Goal: Task Accomplishment & Management: Complete application form

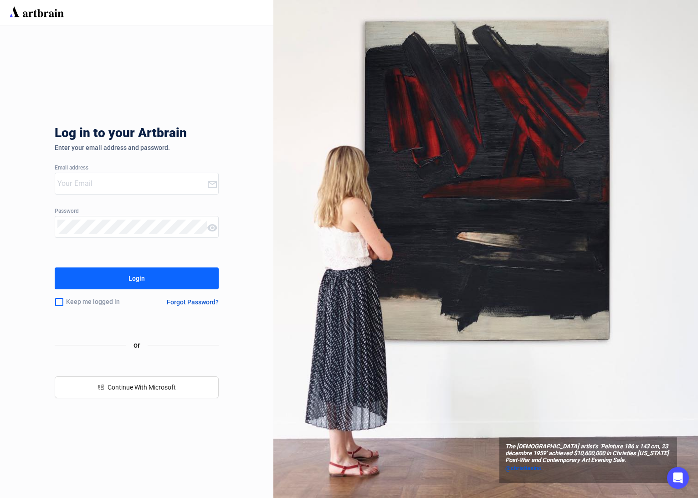
type input "[PERSON_NAME][EMAIL_ADDRESS][DOMAIN_NAME]"
click at [694, 105] on div "The [DEMOGRAPHIC_DATA] artist’s ‘Peinture 186 x 143 cm, 23 décembre 1959’ achie…" at bounding box center [485, 249] width 425 height 498
click at [152, 279] on button "Login" at bounding box center [137, 278] width 164 height 22
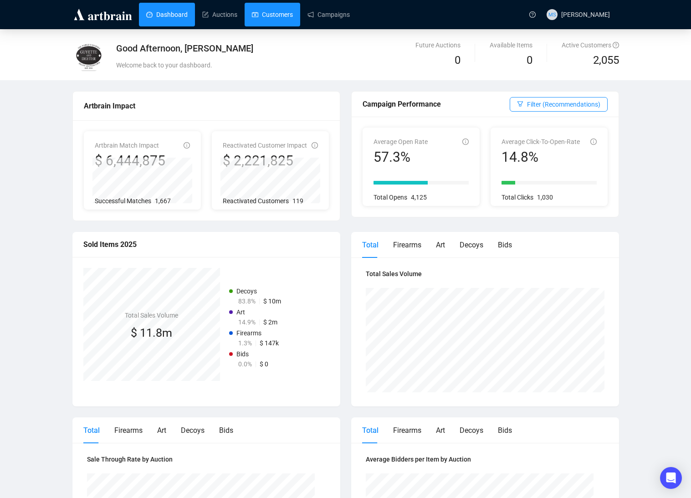
click at [283, 17] on link "Customers" at bounding box center [272, 15] width 41 height 24
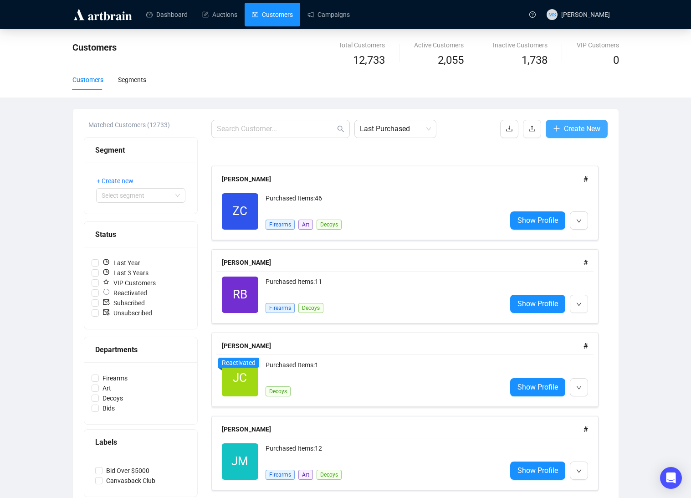
click at [575, 123] on span "Create New" at bounding box center [582, 128] width 36 height 11
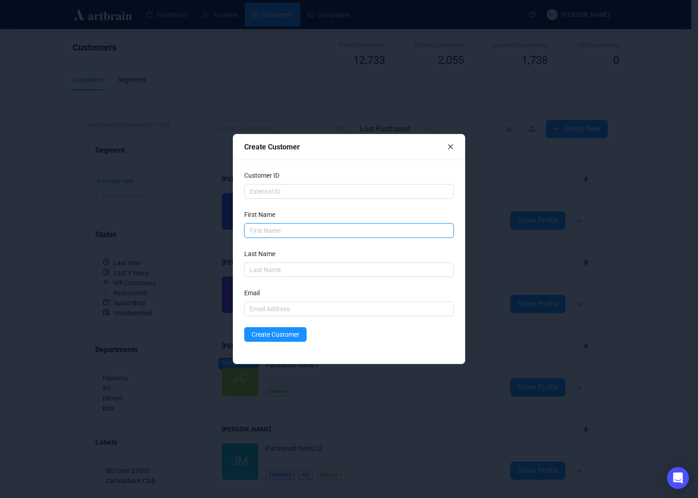
click at [297, 234] on input "text" at bounding box center [349, 230] width 210 height 15
type input "Bill"
type input "[PERSON_NAME]"
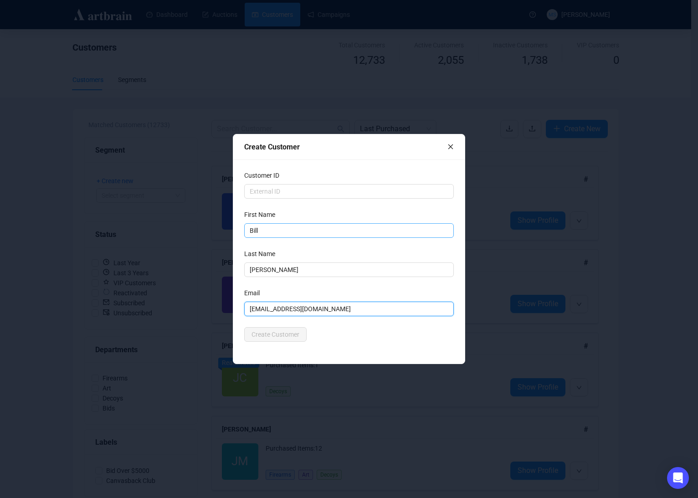
type input "[EMAIL_ADDRESS][DOMAIN_NAME]"
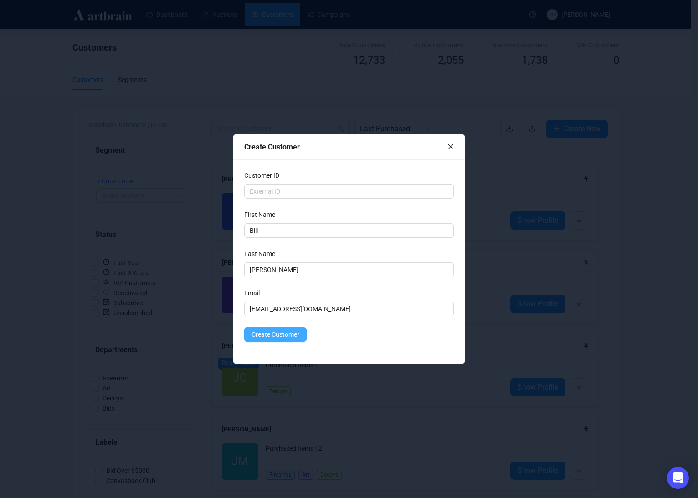
click at [277, 334] on span "Create Customer" at bounding box center [276, 334] width 48 height 10
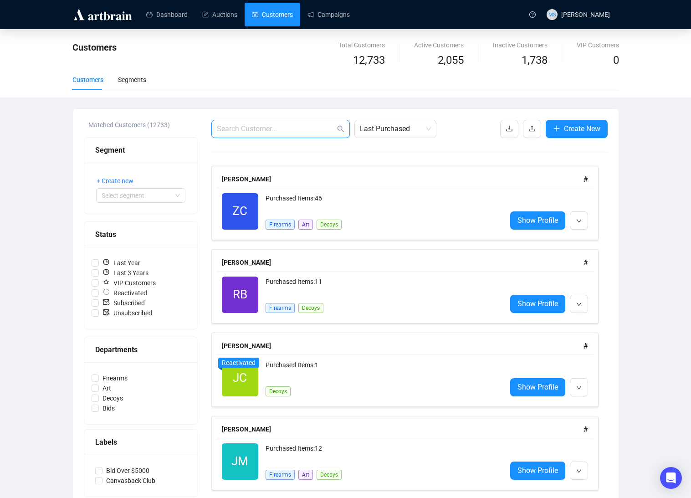
click at [279, 126] on input "text" at bounding box center [276, 128] width 118 height 11
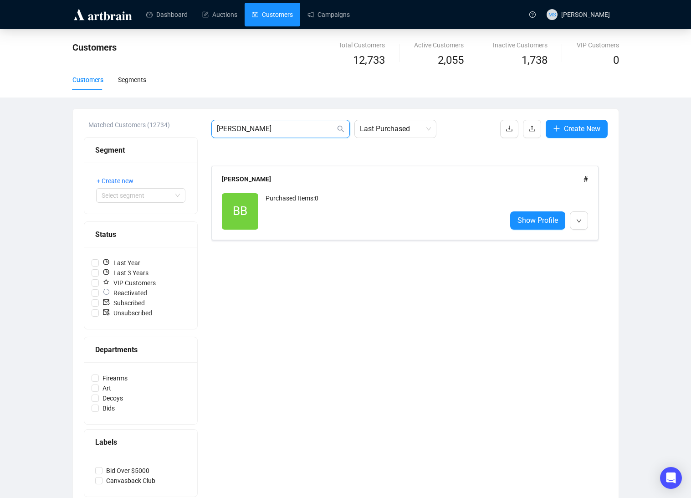
type input "[PERSON_NAME]"
click at [667, 170] on div "Customers Total Customers 12,733 Active Customers 2,055 Inactive Customers 1,73…" at bounding box center [345, 272] width 691 height 487
